Goal: Find specific page/section: Find specific page/section

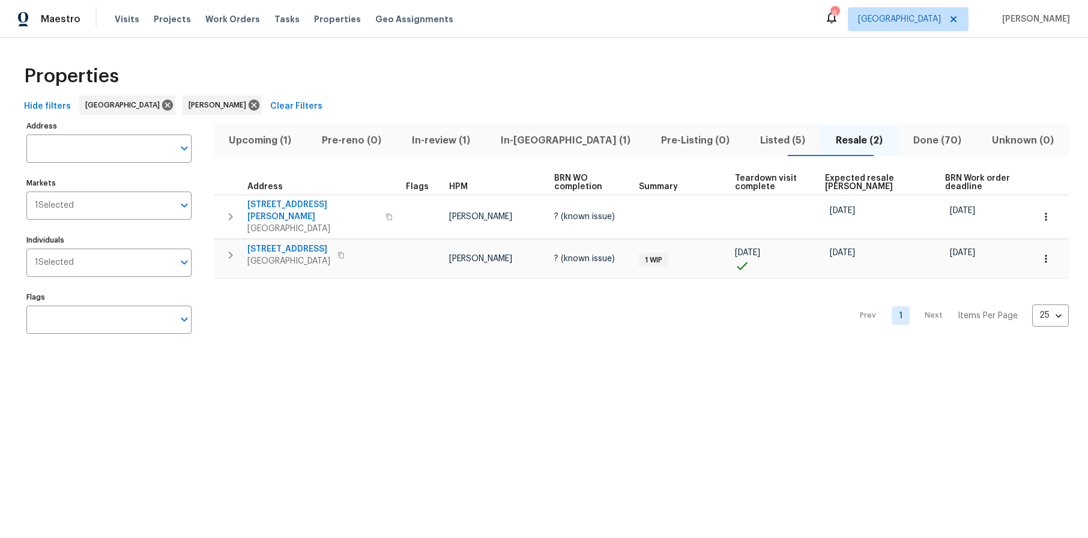
click at [552, 138] on span "In-[GEOGRAPHIC_DATA] (1)" at bounding box center [566, 140] width 146 height 17
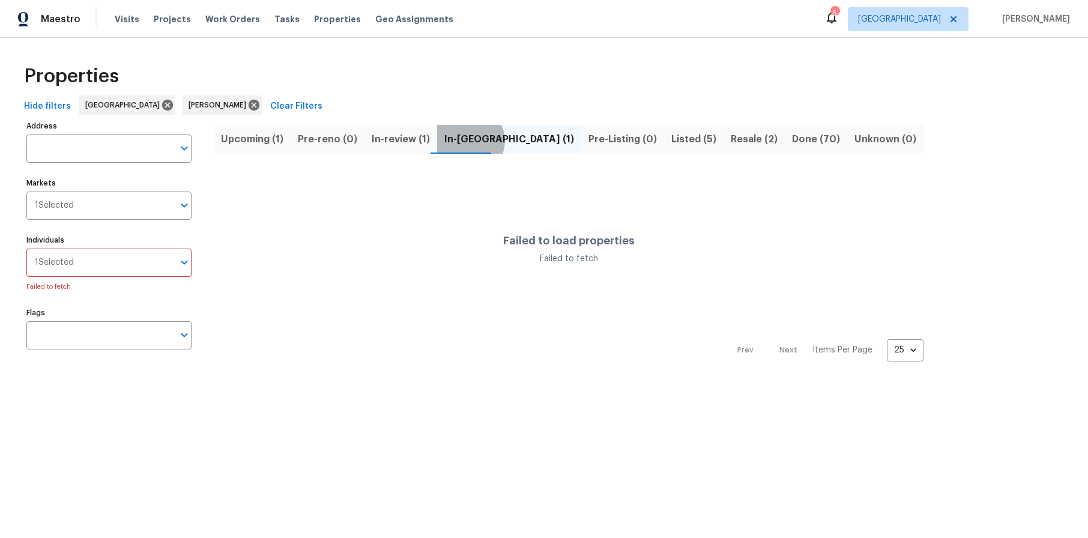
click at [462, 141] on span "In-[GEOGRAPHIC_DATA] (1)" at bounding box center [509, 139] width 130 height 17
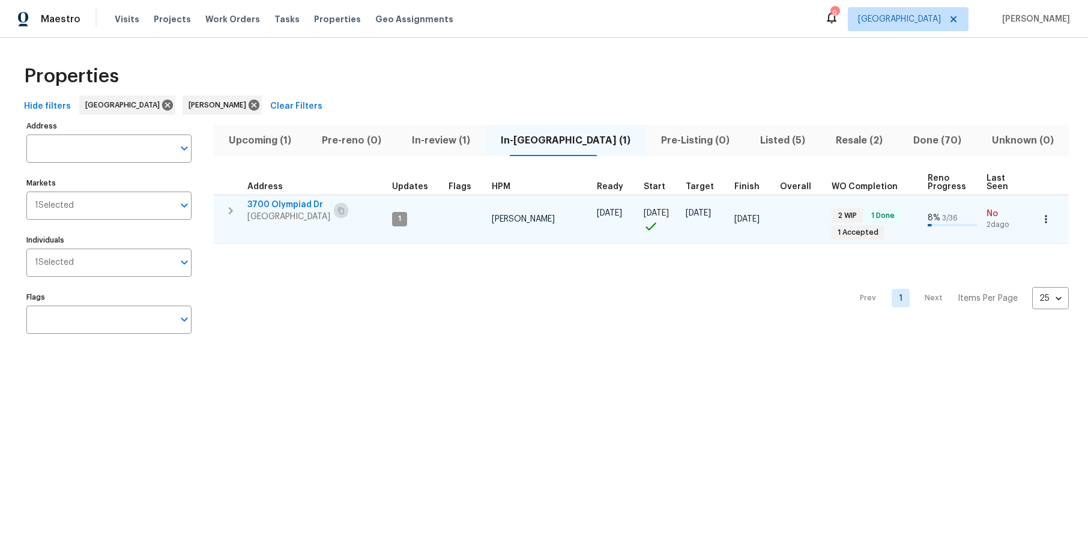
click at [338, 207] on icon "button" at bounding box center [341, 210] width 7 height 7
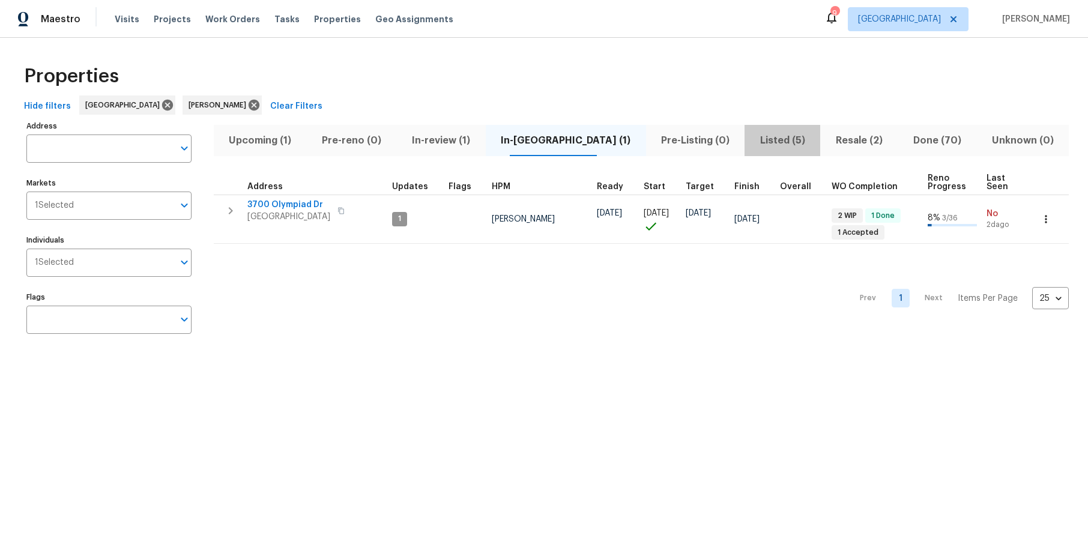
click at [752, 140] on span "Listed (5)" at bounding box center [782, 140] width 61 height 17
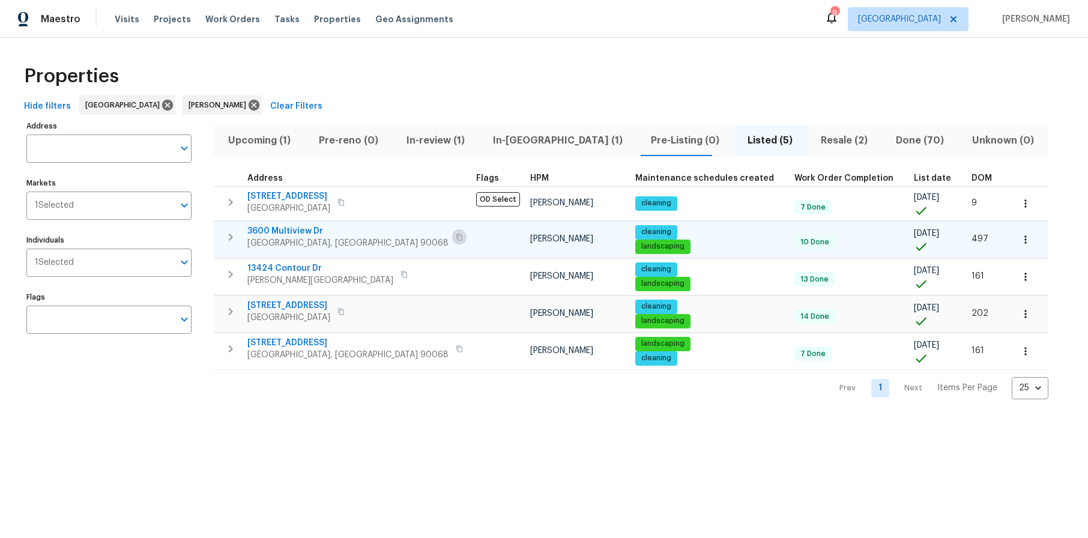
click at [452, 232] on button "button" at bounding box center [459, 237] width 14 height 17
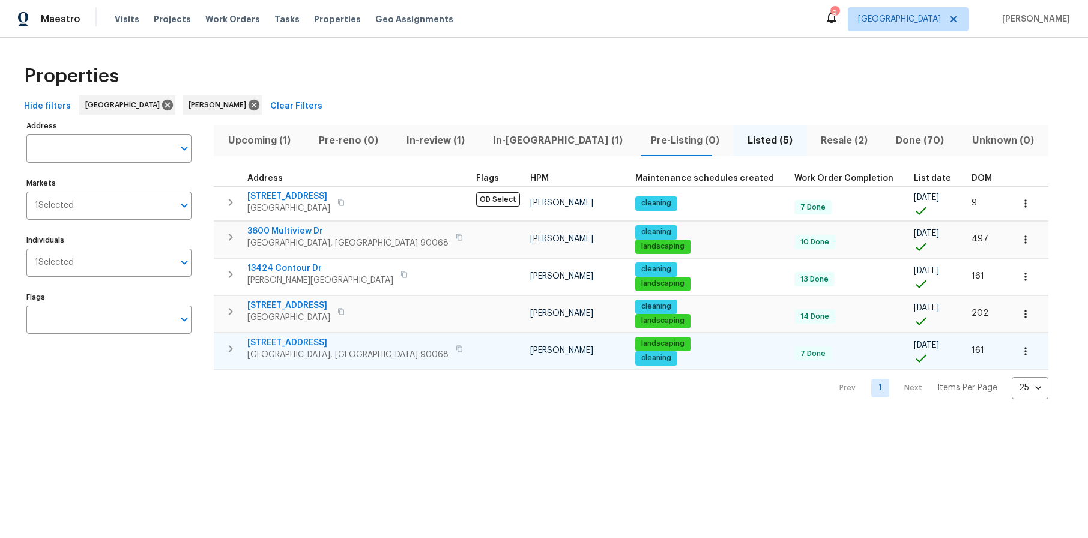
click at [456, 347] on icon "button" at bounding box center [459, 348] width 6 height 7
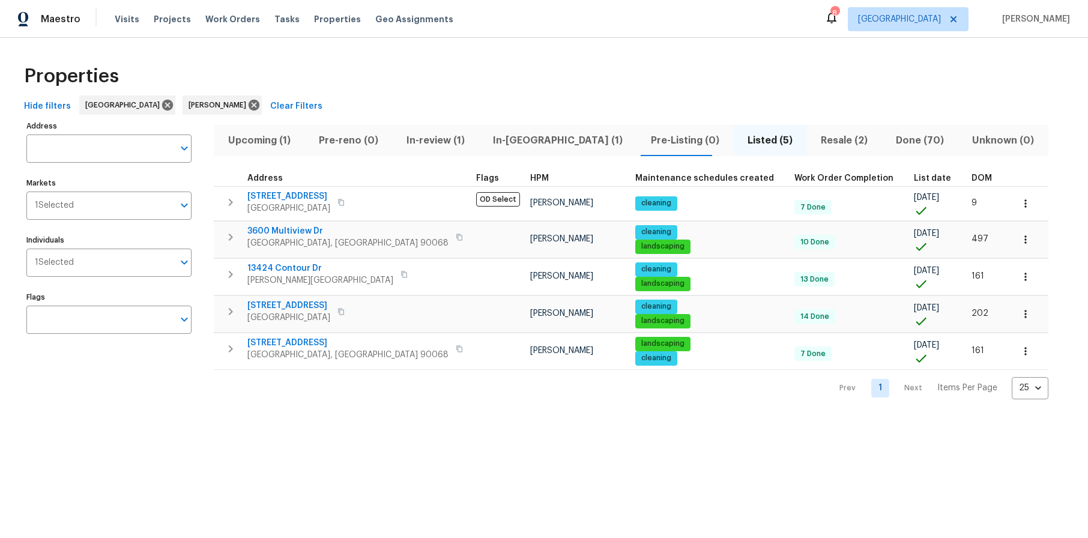
click at [442, 408] on div "Properties Hide filters [GEOGRAPHIC_DATA] [PERSON_NAME] Clear Filters Address A…" at bounding box center [544, 228] width 1088 height 381
click at [717, 102] on div "Hide filters Los Angeles [PERSON_NAME] Clear Filters" at bounding box center [544, 106] width 1050 height 22
click at [752, 85] on div "Properties" at bounding box center [544, 76] width 1050 height 38
click at [366, 404] on div "Properties Hide filters [GEOGRAPHIC_DATA] [PERSON_NAME] Clear Filters Address A…" at bounding box center [544, 228] width 1088 height 381
click at [814, 137] on span "Resale (2)" at bounding box center [844, 140] width 61 height 17
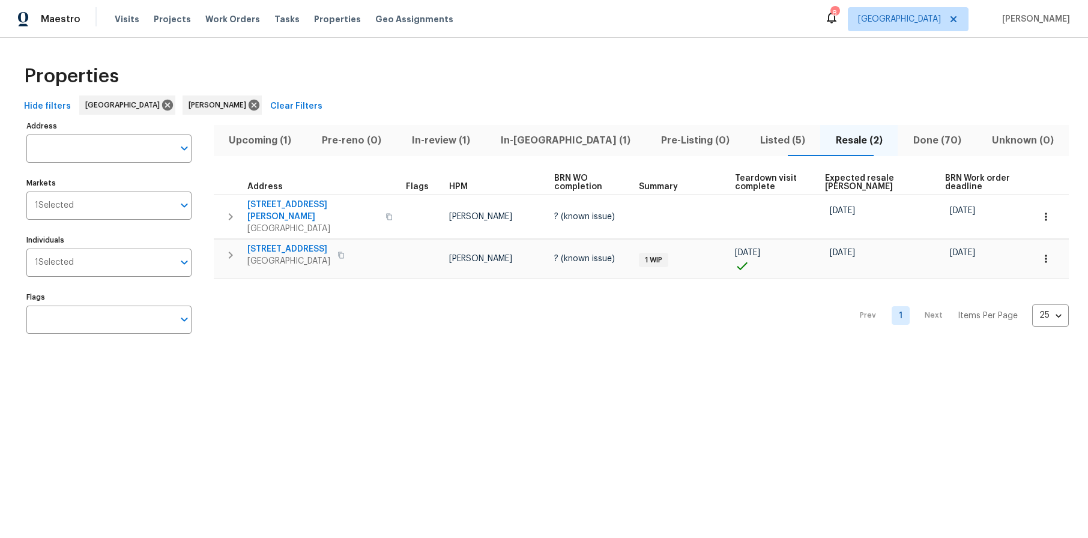
click at [480, 325] on div "Prev 1 Next Items Per Page 25 25 ​" at bounding box center [641, 312] width 855 height 67
click at [345, 252] on icon "button" at bounding box center [341, 255] width 7 height 7
